Goal: Transaction & Acquisition: Book appointment/travel/reservation

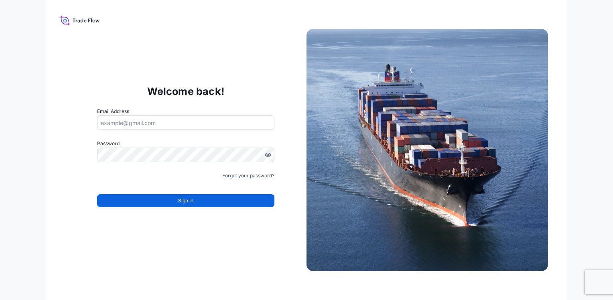
drag, startPoint x: 0, startPoint y: 0, endPoint x: 177, endPoint y: 122, distance: 215.0
click at [177, 122] on input "Email Address" at bounding box center [185, 122] width 177 height 14
type input "[EMAIL_ADDRESS][DOMAIN_NAME]"
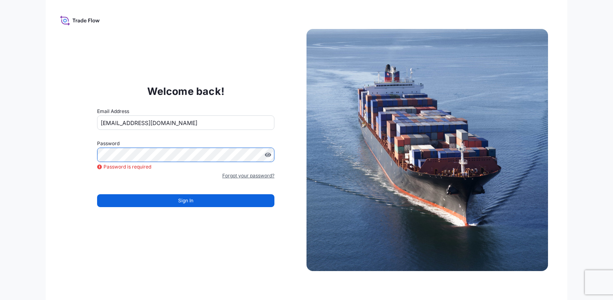
click at [244, 175] on link "Forgot your password?" at bounding box center [248, 175] width 52 height 8
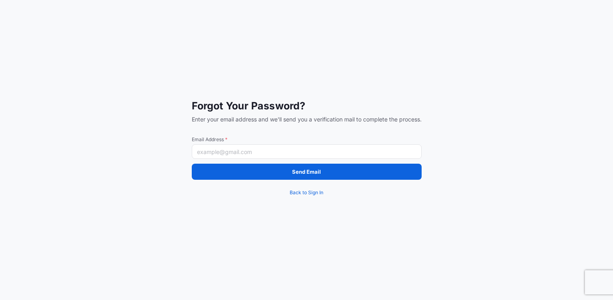
click at [204, 150] on input "Email Address *" at bounding box center [307, 151] width 230 height 14
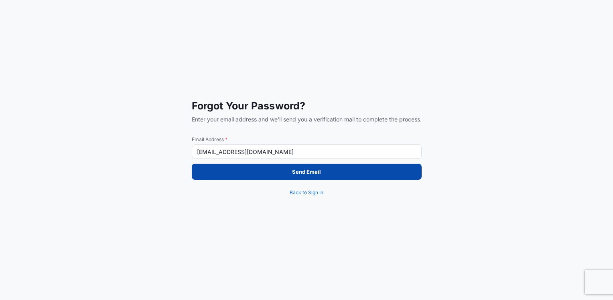
click at [249, 173] on button "Send Email" at bounding box center [307, 171] width 230 height 16
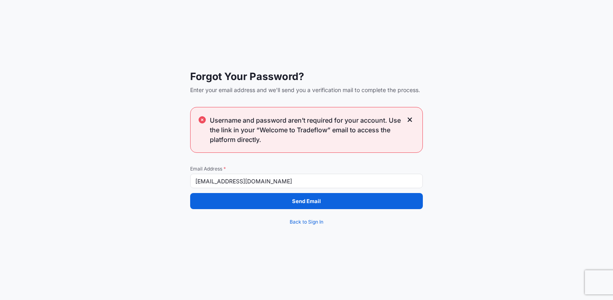
click at [307, 181] on input "[EMAIL_ADDRESS][DOMAIN_NAME]" at bounding box center [306, 180] width 233 height 14
drag, startPoint x: 307, startPoint y: 181, endPoint x: 208, endPoint y: 181, distance: 99.2
click at [208, 181] on input "[EMAIL_ADDRESS][DOMAIN_NAME]" at bounding box center [306, 180] width 233 height 14
click at [323, 179] on input "[EMAIL_ADDRESS][DOMAIN_NAME]" at bounding box center [306, 180] width 233 height 14
drag, startPoint x: 326, startPoint y: 179, endPoint x: 78, endPoint y: 179, distance: 248.1
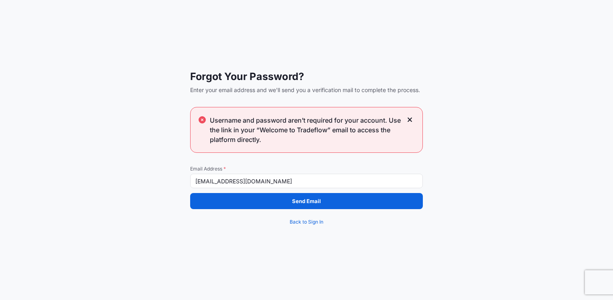
click at [78, 179] on div "Forgot Your Password? Enter your email address and we'll send you a verificatio…" at bounding box center [306, 150] width 613 height 300
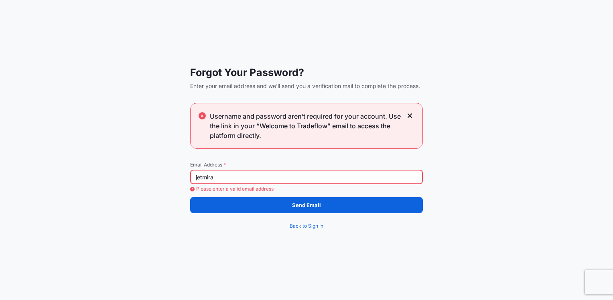
click at [238, 175] on input "jetmira" at bounding box center [306, 176] width 233 height 14
type input "[EMAIL_ADDRESS][DOMAIN_NAME]"
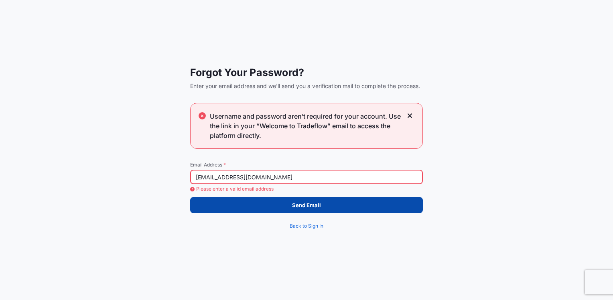
click at [241, 201] on button "Send Email" at bounding box center [306, 205] width 233 height 16
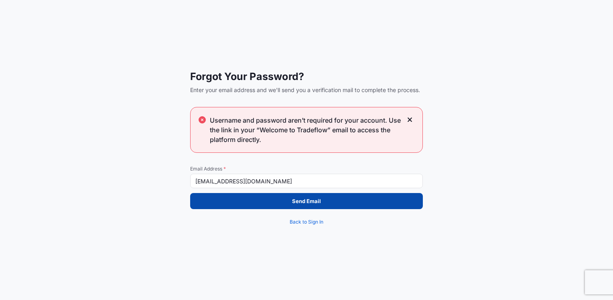
click at [312, 202] on p "Send Email" at bounding box center [306, 201] width 29 height 8
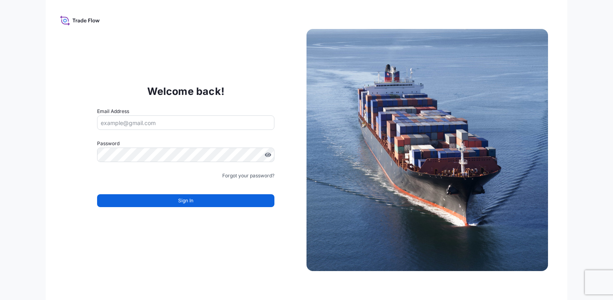
click at [132, 123] on input "Email Address" at bounding box center [185, 122] width 177 height 14
type input "[EMAIL_ADDRESS][DOMAIN_NAME]"
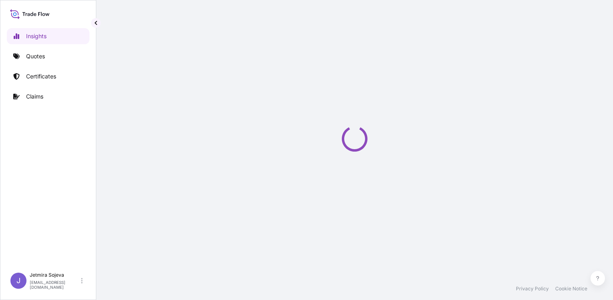
select select "2025"
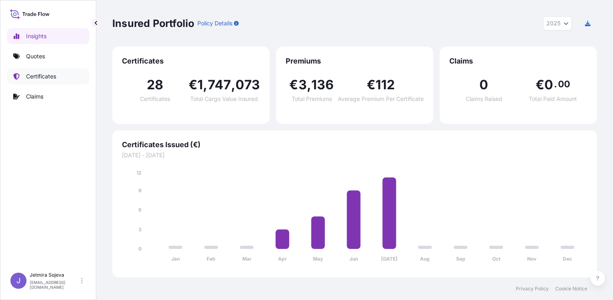
click at [53, 76] on p "Certificates" at bounding box center [41, 76] width 30 height 8
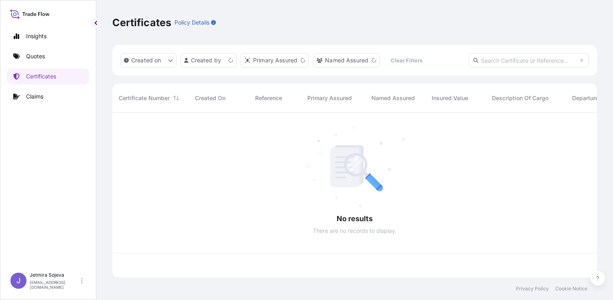
scroll to position [163, 479]
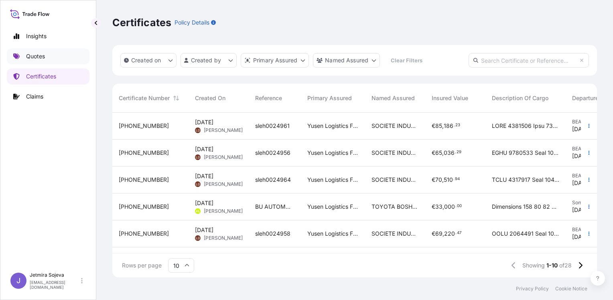
click at [39, 53] on p "Quotes" at bounding box center [35, 56] width 19 height 8
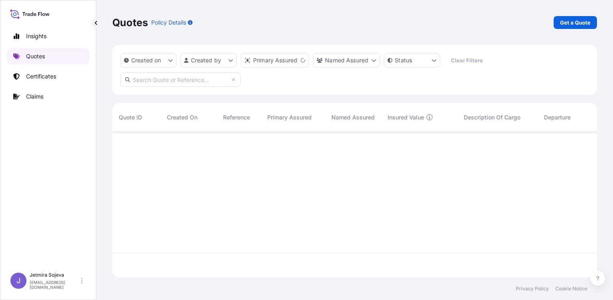
scroll to position [144, 479]
click at [39, 38] on p "Insights" at bounding box center [36, 36] width 20 height 8
select select "2025"
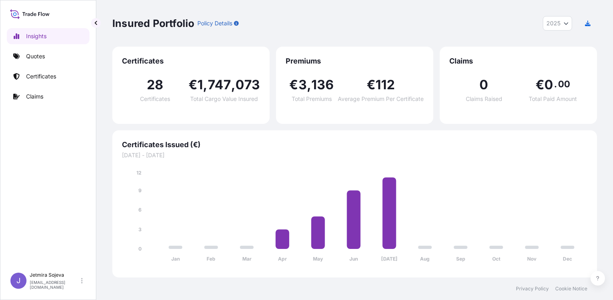
click at [162, 83] on span "28" at bounding box center [155, 84] width 16 height 13
click at [255, 86] on span "073" at bounding box center [248, 84] width 24 height 13
click at [370, 79] on span "€" at bounding box center [371, 84] width 9 height 13
click at [558, 74] on div "0 Claims Raised € 0 . 00 Total Paid Amount" at bounding box center [519, 90] width 138 height 48
click at [34, 15] on icon at bounding box center [30, 14] width 40 height 12
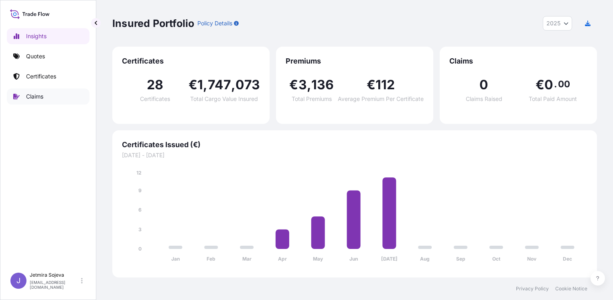
click at [40, 100] on link "Claims" at bounding box center [48, 96] width 83 height 16
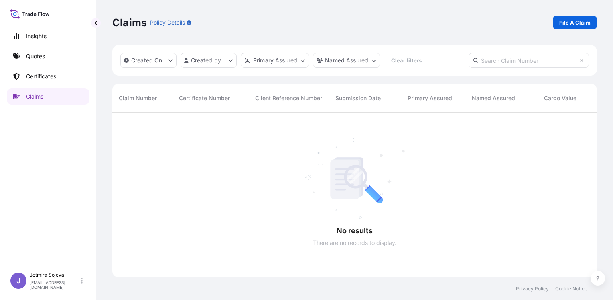
scroll to position [187, 479]
click at [47, 73] on p "Certificates" at bounding box center [41, 76] width 30 height 8
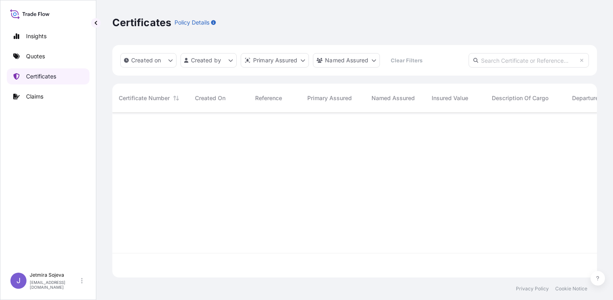
scroll to position [163, 479]
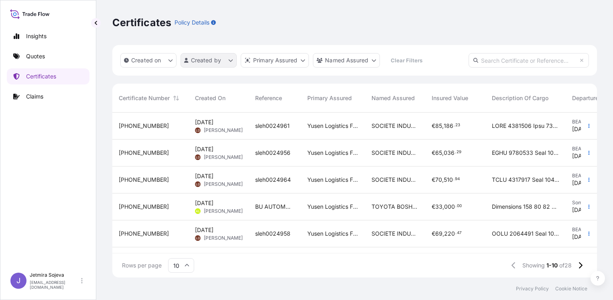
click at [231, 62] on html "Insights Quotes Certificates Claims J Jetmira Sojeva [EMAIL_ADDRESS][DOMAIN_NAM…" at bounding box center [306, 150] width 613 height 300
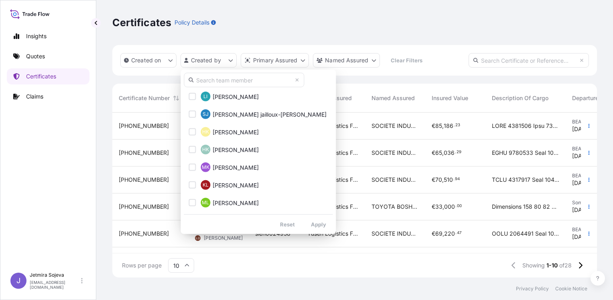
scroll to position [562, 0]
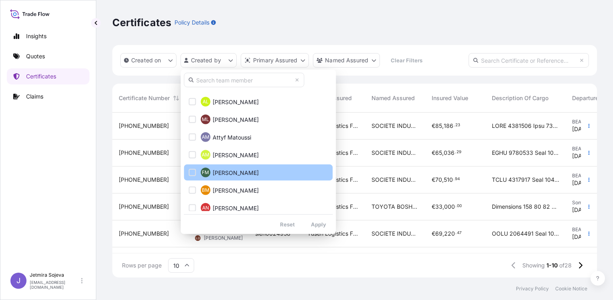
click at [268, 169] on button "FM [PERSON_NAME]" at bounding box center [258, 172] width 149 height 16
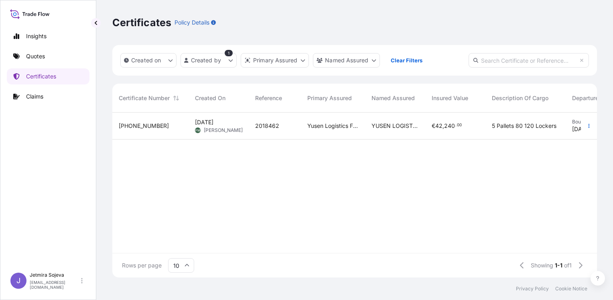
click at [222, 131] on span "[PERSON_NAME]" at bounding box center [223, 130] width 39 height 6
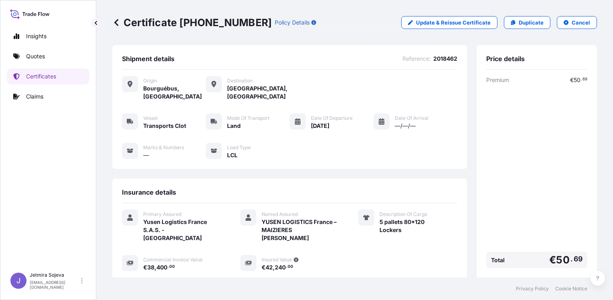
click at [279, 147] on div "Vessel Transports Clot Mode of Transport Land Date of Departure [DATE] Date of …" at bounding box center [290, 136] width 336 height 46
click at [368, 84] on div "Origin [GEOGRAPHIC_DATA], [GEOGRAPHIC_DATA] Destination [GEOGRAPHIC_DATA], [GEO…" at bounding box center [290, 88] width 336 height 24
click at [419, 93] on div "Origin [GEOGRAPHIC_DATA], [GEOGRAPHIC_DATA] Destination [GEOGRAPHIC_DATA], [GEO…" at bounding box center [290, 121] width 336 height 104
click at [440, 40] on div "Certificate [PHONE_NUMBER] Policy Details Update & Reissue Certificate Duplicat…" at bounding box center [354, 22] width 485 height 45
click at [43, 76] on p "Certificates" at bounding box center [41, 76] width 30 height 8
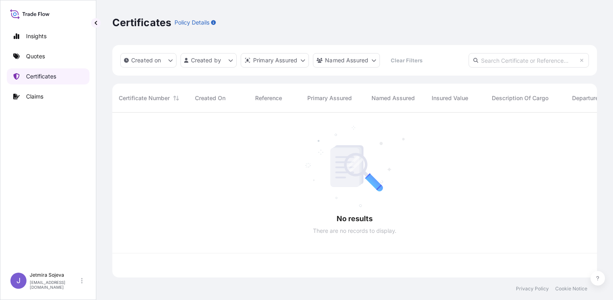
scroll to position [163, 479]
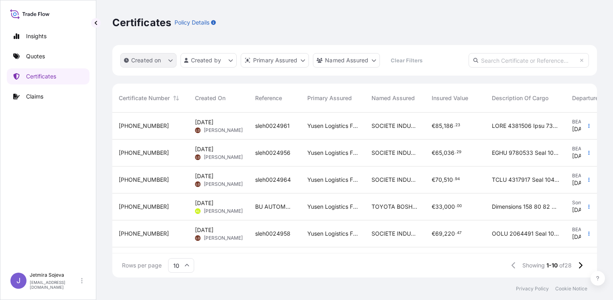
click at [171, 61] on icon "createdOn Filter options" at bounding box center [170, 60] width 5 height 5
click at [35, 55] on p "Quotes" at bounding box center [35, 56] width 19 height 8
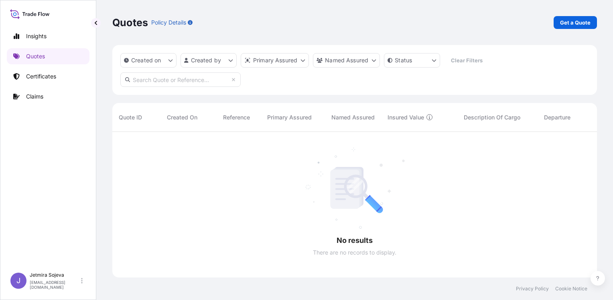
scroll to position [168, 479]
click at [54, 82] on link "Certificates" at bounding box center [48, 76] width 83 height 16
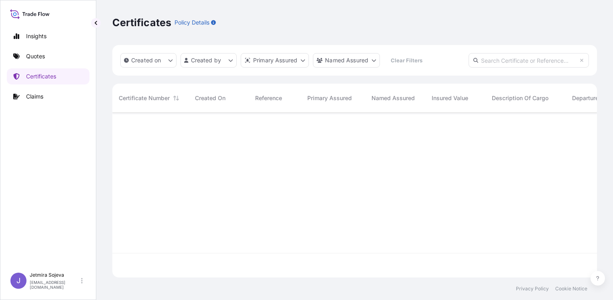
scroll to position [163, 479]
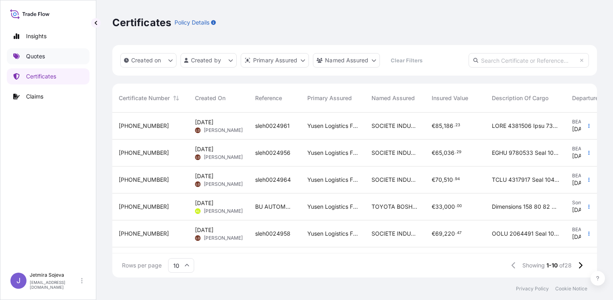
click at [50, 53] on link "Quotes" at bounding box center [48, 56] width 83 height 16
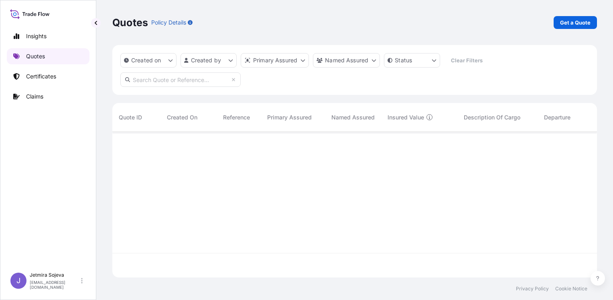
scroll to position [144, 479]
click at [55, 39] on link "Insights" at bounding box center [48, 36] width 83 height 16
select select "2025"
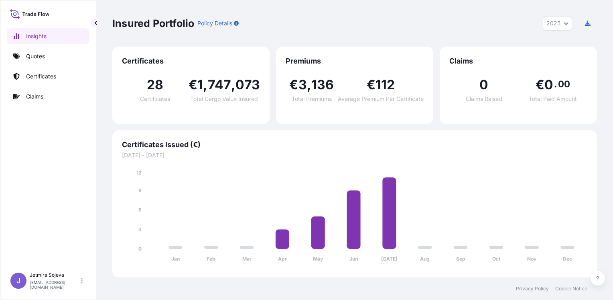
click at [33, 9] on icon at bounding box center [30, 14] width 40 height 12
click at [47, 59] on link "Quotes" at bounding box center [48, 56] width 83 height 16
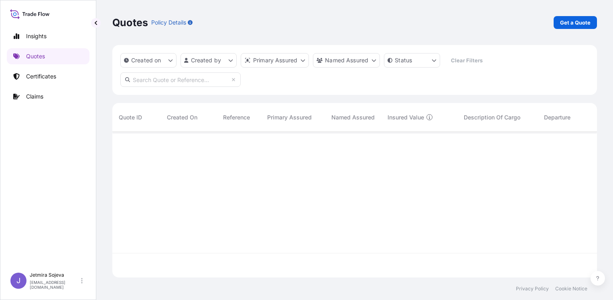
scroll to position [168, 479]
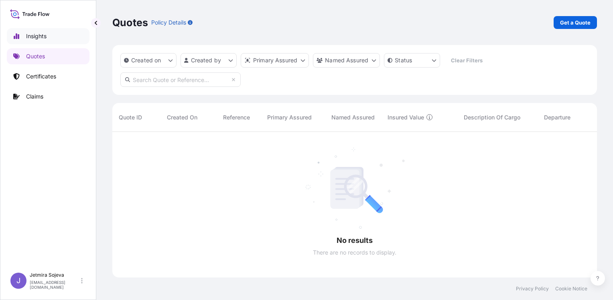
click at [50, 38] on link "Insights" at bounding box center [48, 36] width 83 height 16
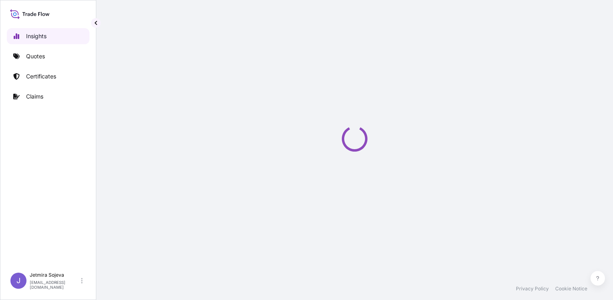
select select "2025"
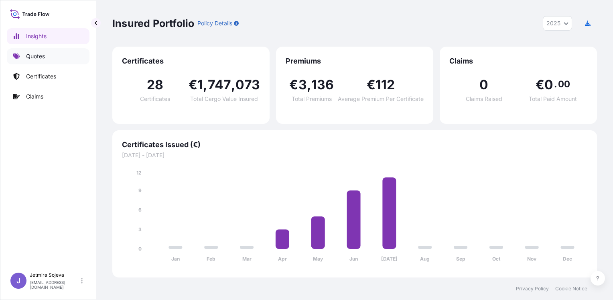
click at [47, 48] on link "Quotes" at bounding box center [48, 56] width 83 height 16
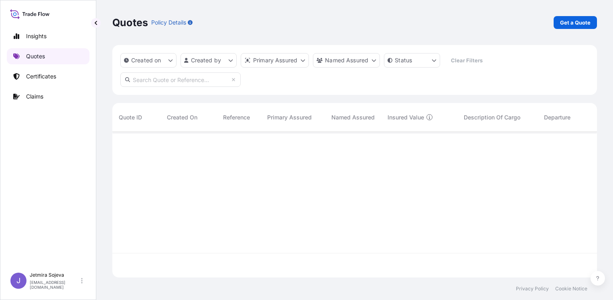
scroll to position [144, 479]
click at [570, 23] on p "Get a Quote" at bounding box center [575, 22] width 31 height 8
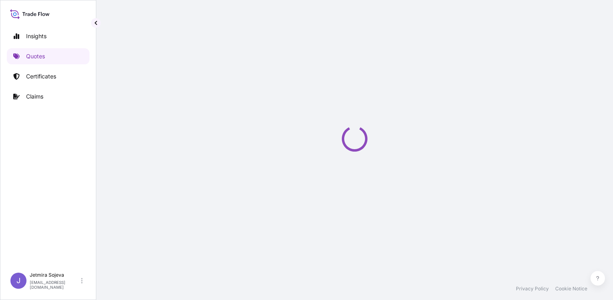
scroll to position [13, 0]
select select "Sea"
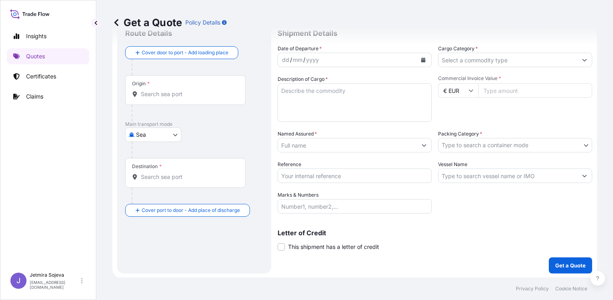
scroll to position [0, 0]
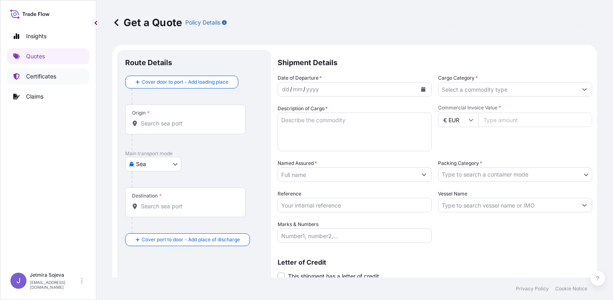
click at [43, 79] on p "Certificates" at bounding box center [41, 76] width 30 height 8
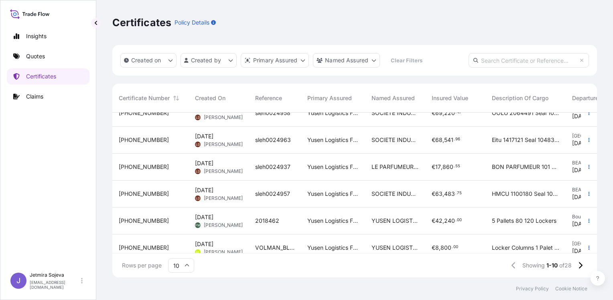
scroll to position [134, 0]
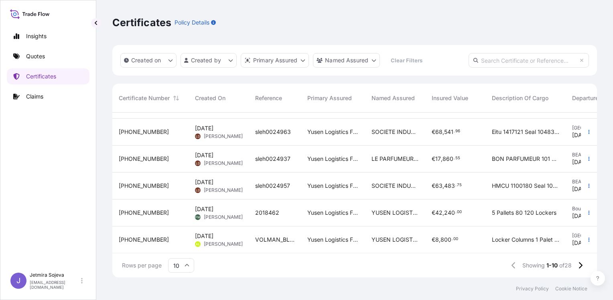
click at [169, 208] on div "[PHONE_NUMBER]" at bounding box center [150, 212] width 63 height 8
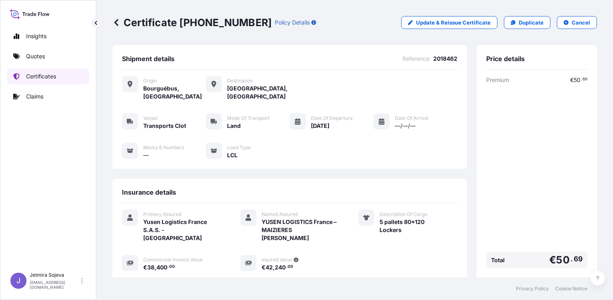
click at [34, 74] on p "Certificates" at bounding box center [41, 76] width 30 height 8
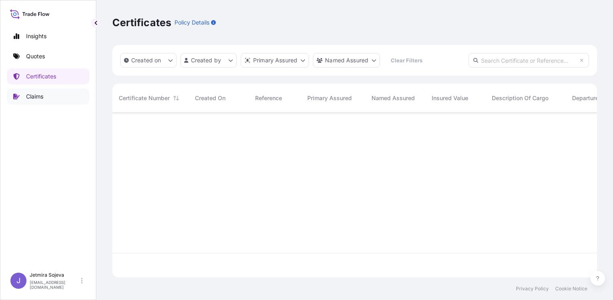
scroll to position [163, 479]
click at [57, 37] on link "Insights" at bounding box center [48, 36] width 83 height 16
select select "2025"
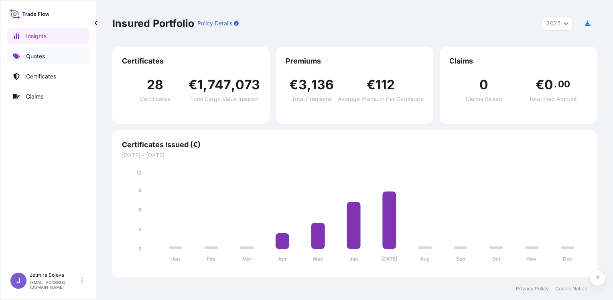
click at [48, 55] on link "Quotes" at bounding box center [48, 56] width 83 height 16
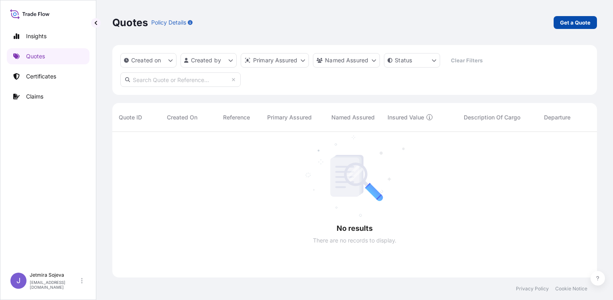
scroll to position [168, 479]
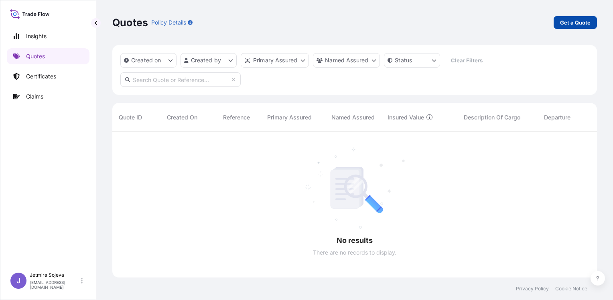
click at [575, 22] on p "Get a Quote" at bounding box center [575, 22] width 31 height 8
select select "Sea"
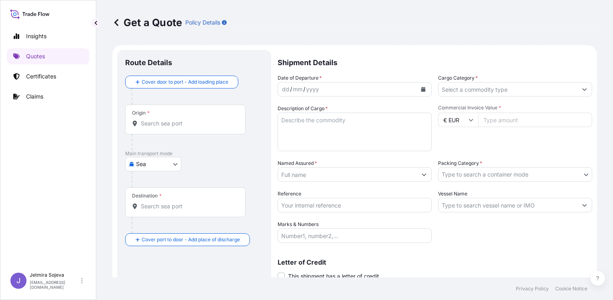
scroll to position [13, 0]
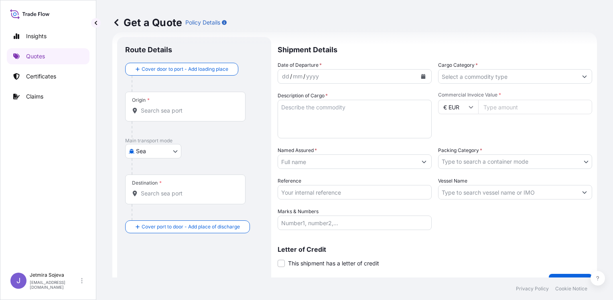
click at [167, 118] on div "Origin *" at bounding box center [185, 107] width 120 height 30
click at [167, 114] on input "Origin *" at bounding box center [188, 110] width 95 height 8
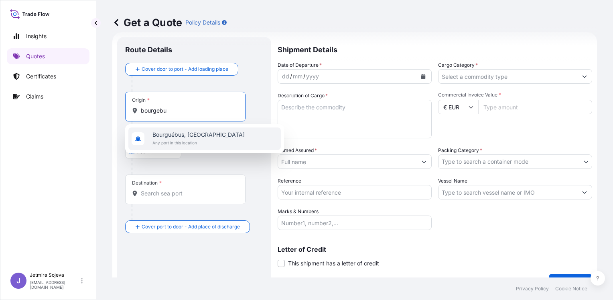
click at [181, 141] on span "Any port in this location" at bounding box center [199, 143] width 92 height 8
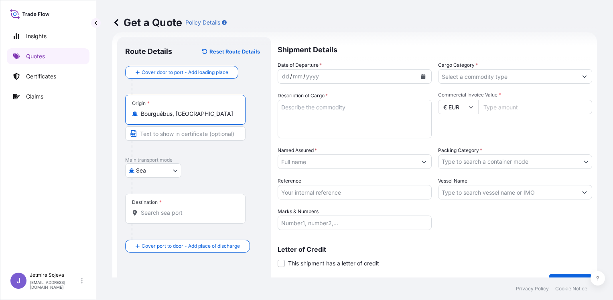
type input "Bourguébus, [GEOGRAPHIC_DATA]"
click at [167, 173] on body "2 options available. 0 options available. 1 option available. Insights Quotes C…" at bounding box center [306, 150] width 613 height 300
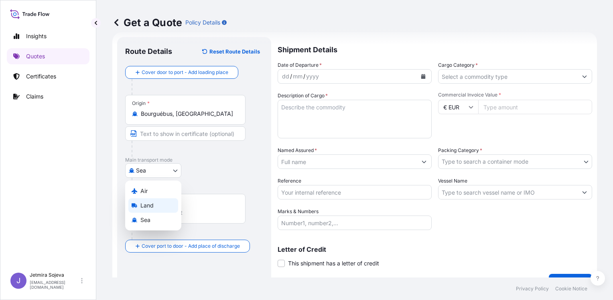
click at [159, 202] on div "Land" at bounding box center [153, 205] width 50 height 14
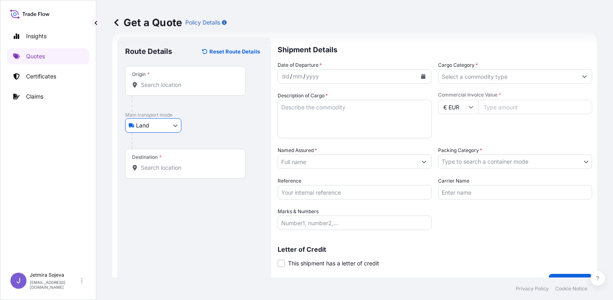
click at [171, 171] on div "Destination *" at bounding box center [185, 164] width 120 height 30
click at [171, 171] on input "Destination *" at bounding box center [188, 167] width 95 height 8
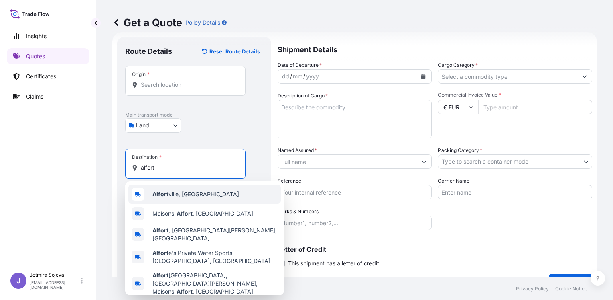
click at [181, 201] on div "[GEOGRAPHIC_DATA], [GEOGRAPHIC_DATA]" at bounding box center [204, 193] width 153 height 19
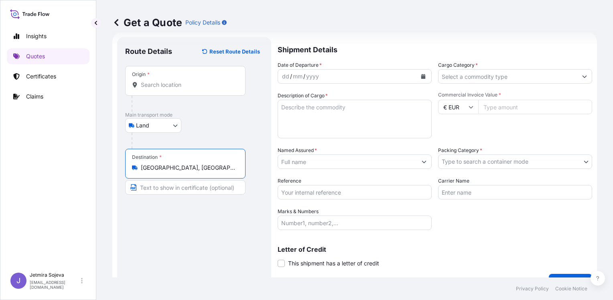
type input "[GEOGRAPHIC_DATA], [GEOGRAPHIC_DATA]"
click at [351, 75] on div "dd / mm / yyyy" at bounding box center [347, 76] width 139 height 14
click at [422, 77] on icon "Calendar" at bounding box center [424, 76] width 4 height 5
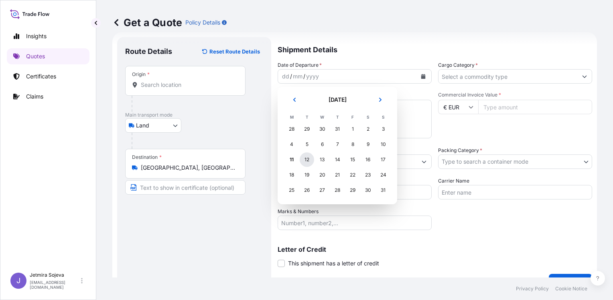
click at [305, 160] on div "12" at bounding box center [307, 159] width 14 height 14
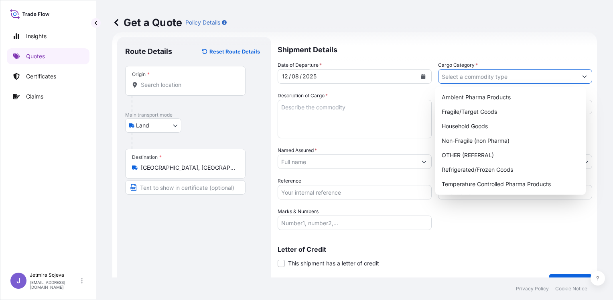
click at [452, 76] on input "Cargo Category *" at bounding box center [508, 76] width 139 height 14
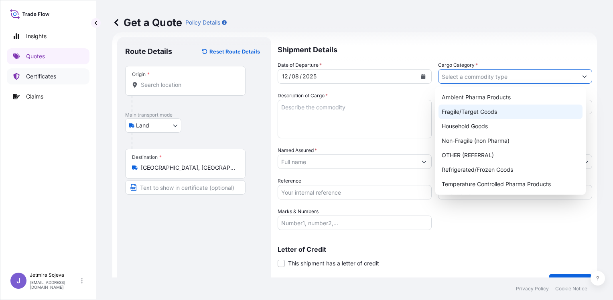
click at [53, 76] on p "Certificates" at bounding box center [41, 76] width 30 height 8
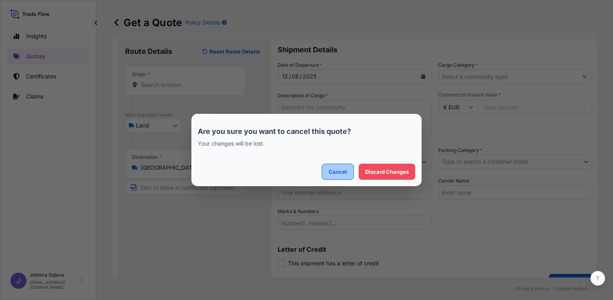
click at [343, 174] on p "Cancel" at bounding box center [338, 171] width 18 height 8
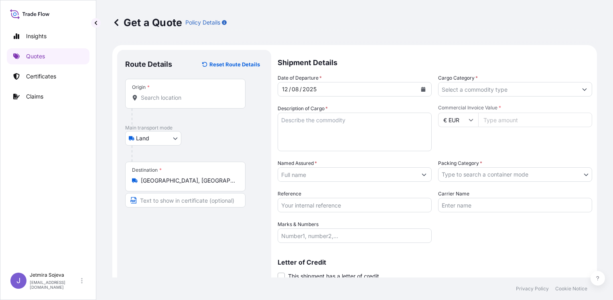
scroll to position [0, 0]
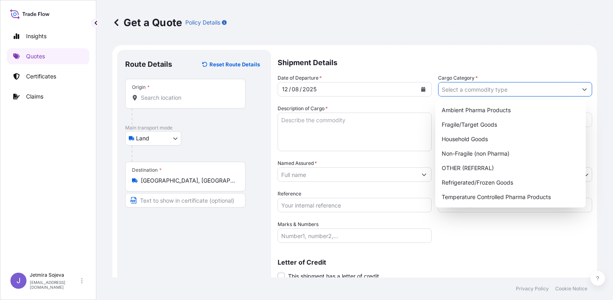
click at [449, 89] on input "Cargo Category *" at bounding box center [508, 89] width 139 height 14
click at [32, 73] on p "Certificates" at bounding box center [41, 76] width 30 height 8
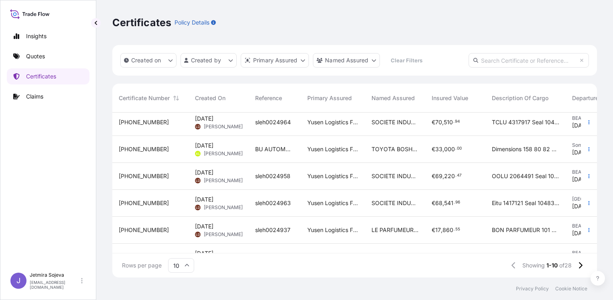
scroll to position [134, 0]
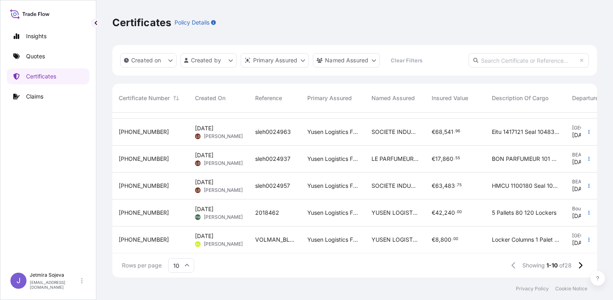
click at [225, 207] on span "[DATE] FM [PERSON_NAME]" at bounding box center [218, 212] width 47 height 15
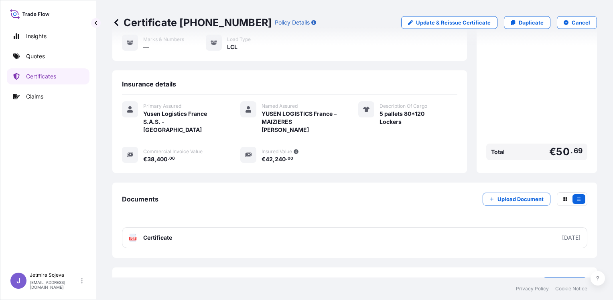
scroll to position [119, 0]
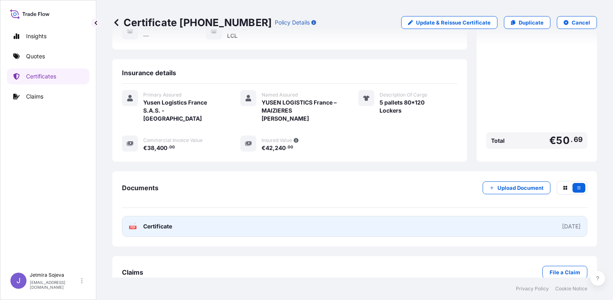
click at [161, 222] on span "Certificate" at bounding box center [157, 226] width 29 height 8
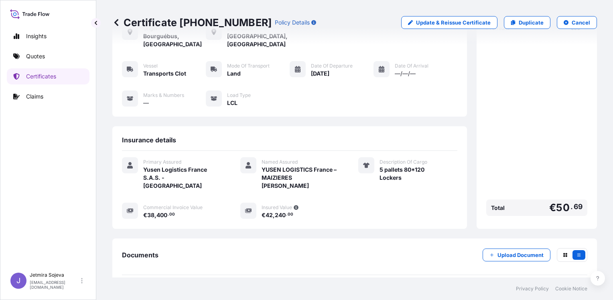
scroll to position [0, 0]
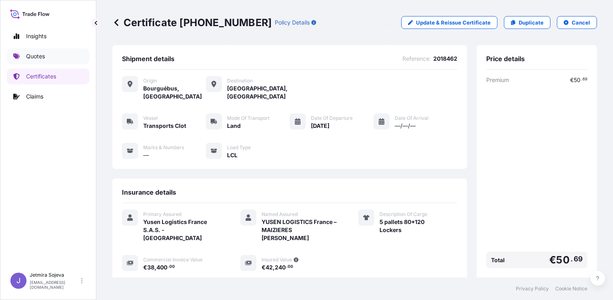
click at [44, 56] on p "Quotes" at bounding box center [35, 56] width 19 height 8
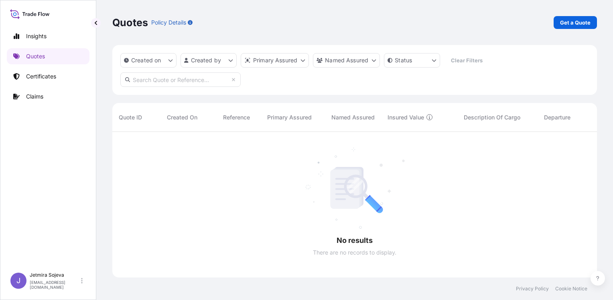
scroll to position [168, 479]
click at [585, 22] on p "Get a Quote" at bounding box center [575, 22] width 31 height 8
select select "Sea"
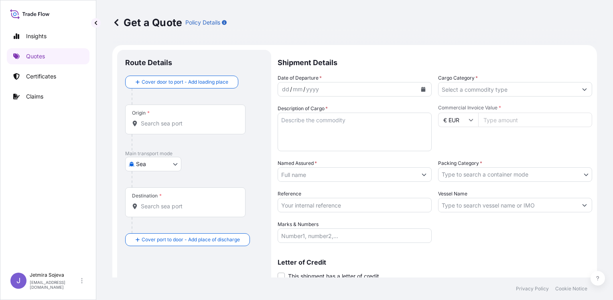
scroll to position [13, 0]
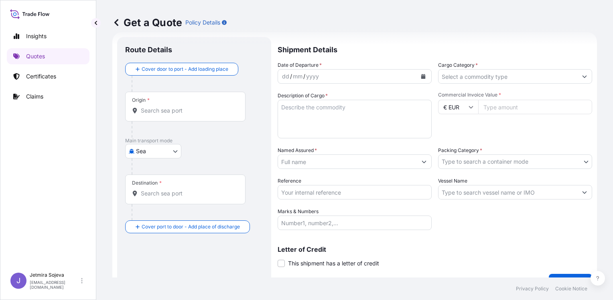
click at [479, 76] on input "Cargo Category *" at bounding box center [508, 76] width 139 height 14
type input "LTL"
click at [515, 159] on body "Insights Quotes Certificates Claims J Jetmira Sojeva [EMAIL_ADDRESS][DOMAIN_NAM…" at bounding box center [306, 150] width 613 height 300
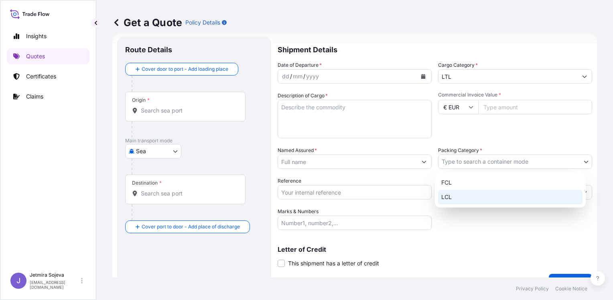
click at [482, 194] on div "LCL" at bounding box center [510, 196] width 145 height 14
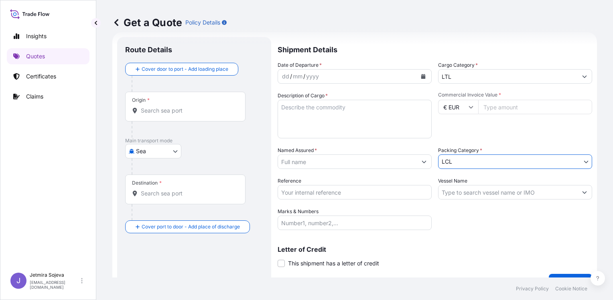
click at [455, 75] on input "LTL" at bounding box center [508, 76] width 139 height 14
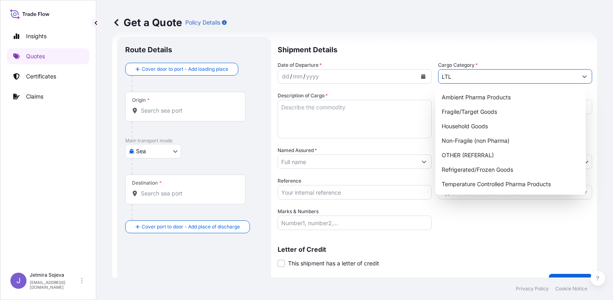
drag, startPoint x: 455, startPoint y: 75, endPoint x: 392, endPoint y: 72, distance: 63.1
click at [392, 72] on div "Date of Departure * dd / mm / yyyy Cargo Category * LTL Description of Cargo * …" at bounding box center [435, 145] width 315 height 169
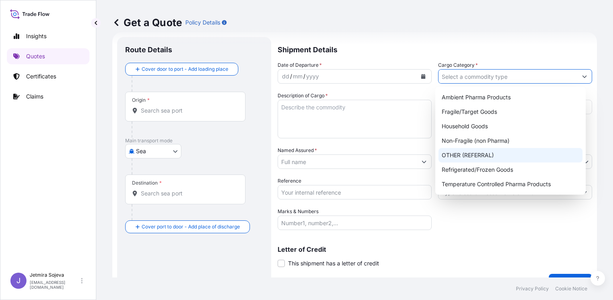
click at [524, 153] on div "OTHER (REFERRAL)" at bounding box center [511, 155] width 144 height 14
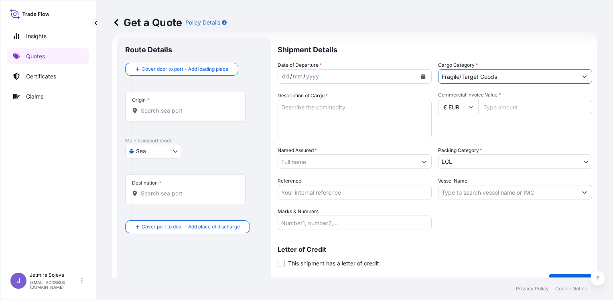
paste input "42,240.00"
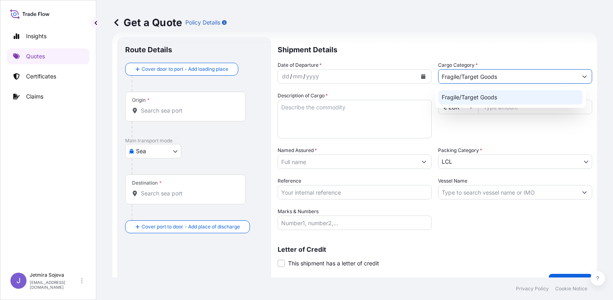
click at [493, 128] on div "Commercial Invoice Value * € EUR" at bounding box center [515, 115] width 154 height 47
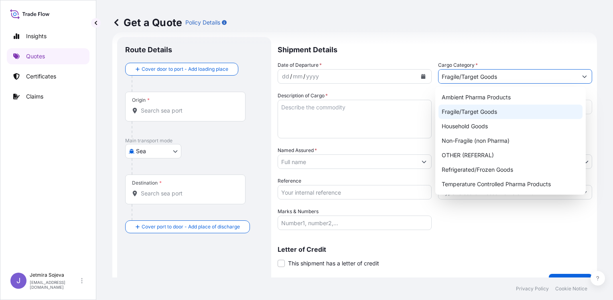
click at [480, 73] on input "Fragile/Target Goods" at bounding box center [508, 76] width 139 height 14
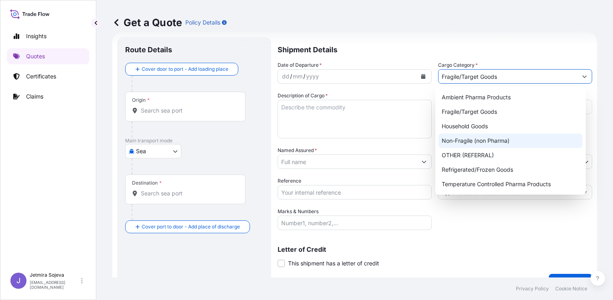
click at [492, 139] on div "Non-Fragile (non Pharma)" at bounding box center [511, 140] width 144 height 14
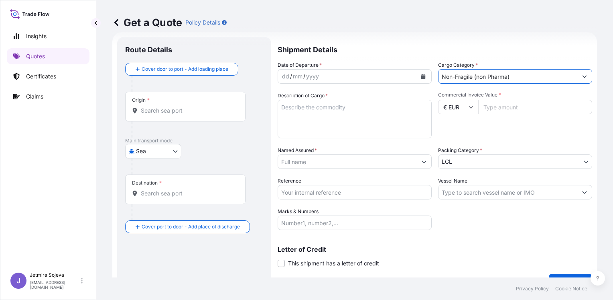
click at [493, 76] on input "Non-Fragile (non Pharma)" at bounding box center [508, 76] width 139 height 14
click at [582, 76] on button "Show suggestions" at bounding box center [585, 76] width 14 height 14
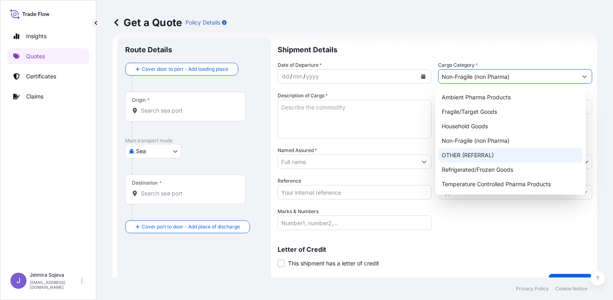
click at [522, 155] on div "OTHER (REFERRAL)" at bounding box center [511, 155] width 144 height 14
type input "OTHER (REFERRAL)"
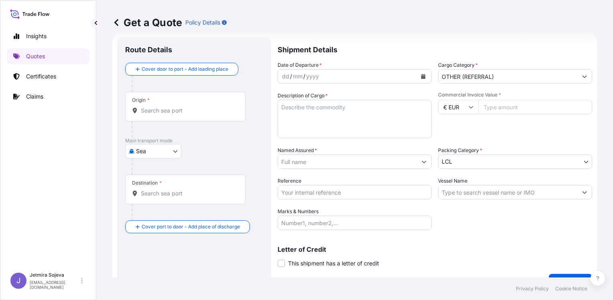
click at [504, 106] on input "Commercial Invoice Value *" at bounding box center [536, 107] width 114 height 14
paste input "42.24000"
drag, startPoint x: 512, startPoint y: 107, endPoint x: 498, endPoint y: 107, distance: 14.5
click at [498, 107] on input "42.24000" at bounding box center [536, 107] width 114 height 14
type input "42.240"
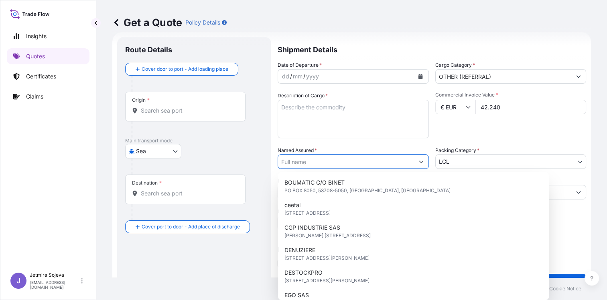
click at [462, 129] on div "Commercial Invoice Value * € EUR 42.240" at bounding box center [511, 115] width 151 height 47
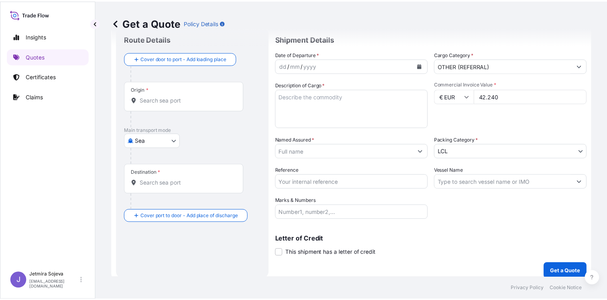
scroll to position [29, 0]
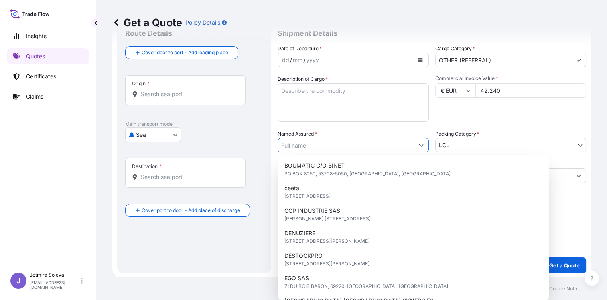
click at [363, 149] on input "Named Assured *" at bounding box center [346, 145] width 136 height 14
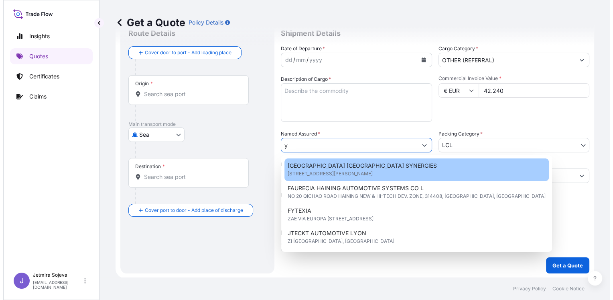
scroll to position [0, 0]
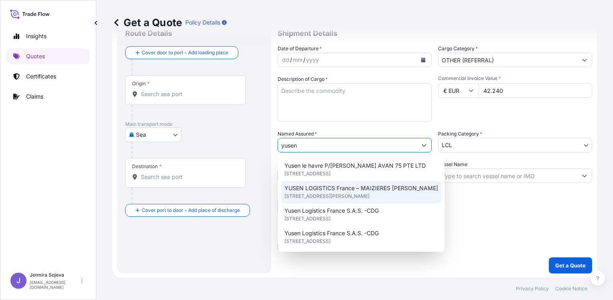
click at [370, 194] on span "[STREET_ADDRESS][PERSON_NAME]" at bounding box center [327, 196] width 85 height 8
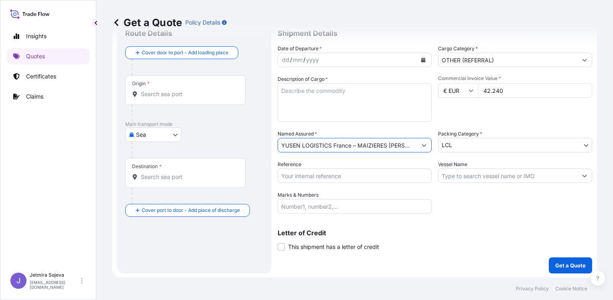
type input "YUSEN LOGISTICS France – MAIZIERES [PERSON_NAME]"
click at [377, 180] on input "Reference" at bounding box center [355, 175] width 154 height 14
click at [457, 176] on input "Vessel Name" at bounding box center [508, 175] width 139 height 14
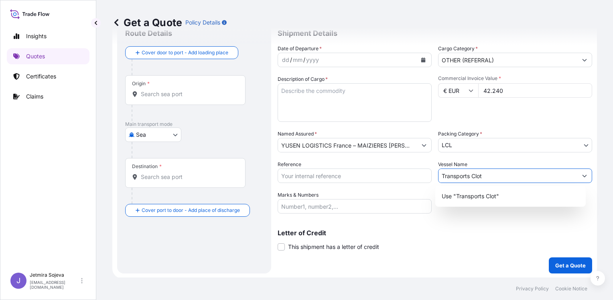
type input "Transports Clot"
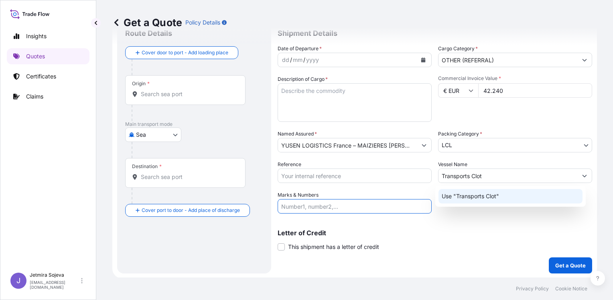
click at [472, 195] on p "Use "Transports Clot"" at bounding box center [470, 196] width 57 height 8
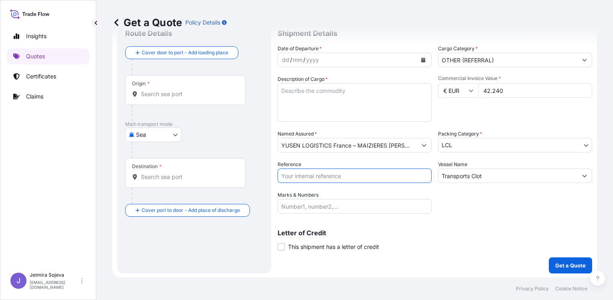
click at [300, 174] on input "Reference" at bounding box center [355, 175] width 154 height 14
type input "2018462"
click at [471, 209] on div "Date of Departure * dd / mm / yyyy Cargo Category * OTHER (REFERRAL) Descriptio…" at bounding box center [435, 129] width 315 height 169
click at [366, 108] on textarea "Description of Cargo *" at bounding box center [355, 102] width 154 height 39
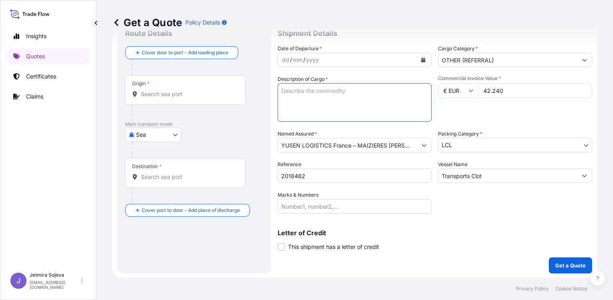
paste textarea "5 pallets 80*120 Lockers"
type textarea "5 pallets 80*120 Lockers"
click at [442, 243] on div "Letter of Credit This shipment has a letter of credit Letter of credit * Letter…" at bounding box center [435, 239] width 315 height 21
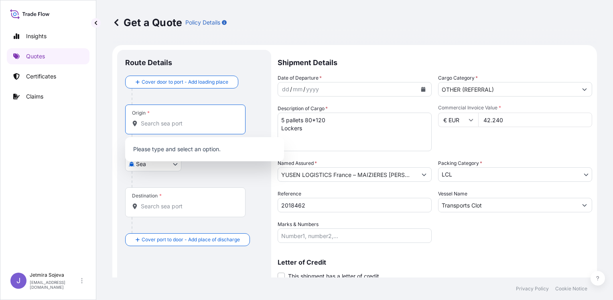
click at [165, 122] on input "Origin *" at bounding box center [188, 123] width 95 height 8
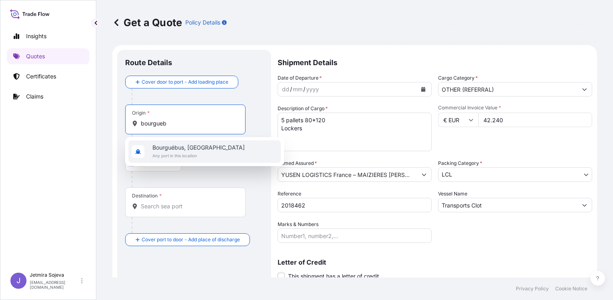
click at [187, 154] on span "Any port in this location" at bounding box center [199, 155] width 92 height 8
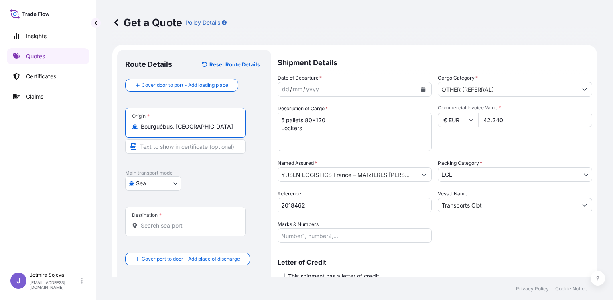
type input "Bourguébus, [GEOGRAPHIC_DATA]"
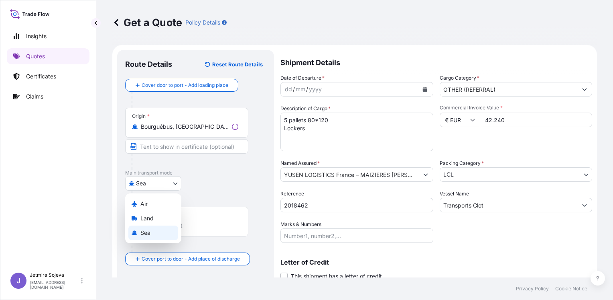
click at [151, 181] on body "10 options available. 0 options available. 2 options available. 0 options avail…" at bounding box center [306, 150] width 613 height 300
click at [151, 218] on span "Land" at bounding box center [147, 218] width 13 height 8
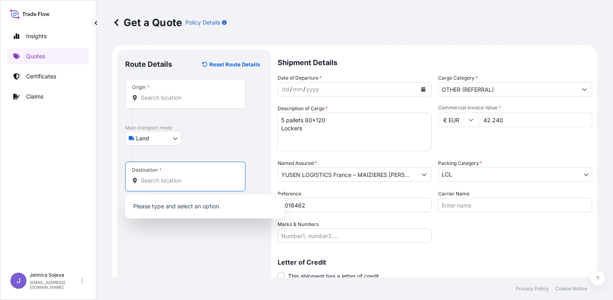
click at [163, 176] on input "Destination *" at bounding box center [188, 180] width 95 height 8
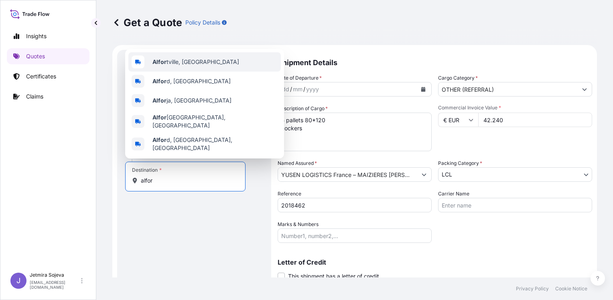
click at [195, 66] on span "Alfor tville, [GEOGRAPHIC_DATA]" at bounding box center [196, 62] width 87 height 8
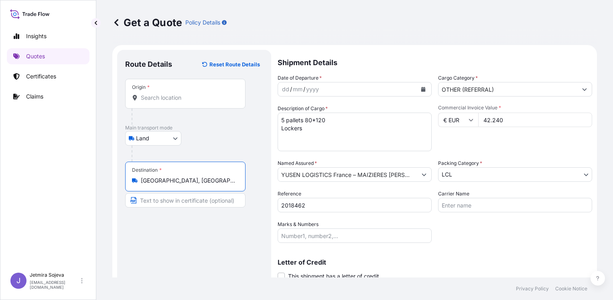
type input "[GEOGRAPHIC_DATA], [GEOGRAPHIC_DATA]"
click at [473, 203] on input "Carrier Name" at bounding box center [515, 205] width 154 height 14
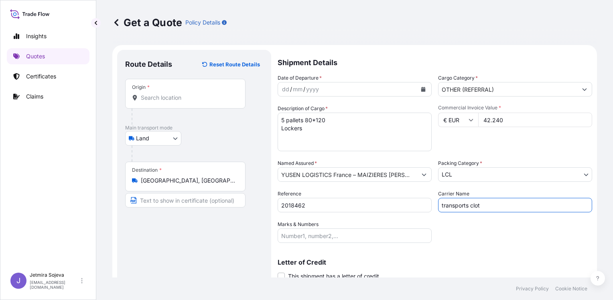
type input "transports clot"
click at [514, 249] on div "Letter of Credit This shipment has a letter of credit Letter of credit * Letter…" at bounding box center [435, 264] width 315 height 31
click at [424, 92] on button "Calendar" at bounding box center [423, 89] width 13 height 13
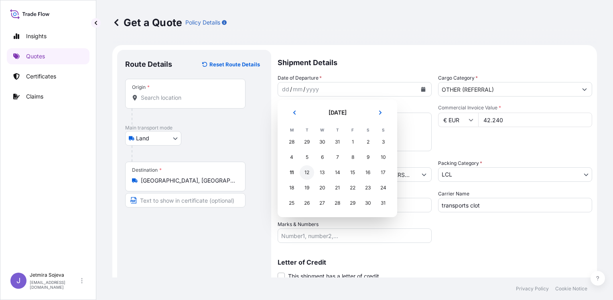
click at [310, 173] on div "12" at bounding box center [307, 172] width 14 height 14
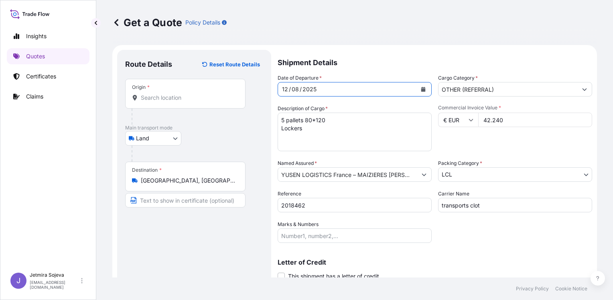
click at [392, 46] on form "Route Details Reset Route Details Place of loading Road / Inland Road / Inland …" at bounding box center [354, 176] width 485 height 262
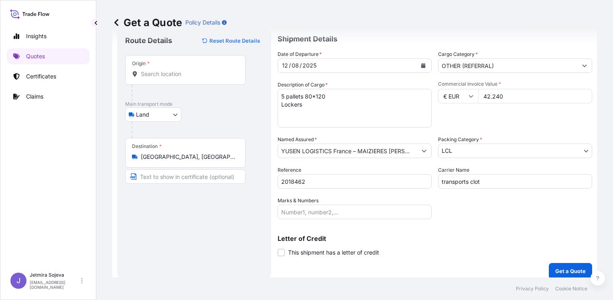
scroll to position [29, 0]
